Goal: Check status: Check status

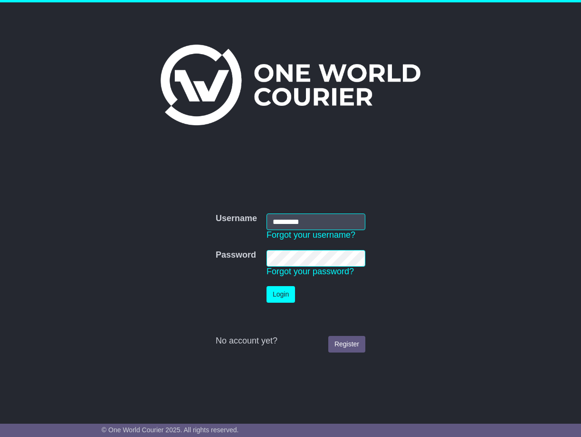
click at [283, 296] on button "Login" at bounding box center [280, 294] width 28 height 17
